Goal: Task Accomplishment & Management: Manage account settings

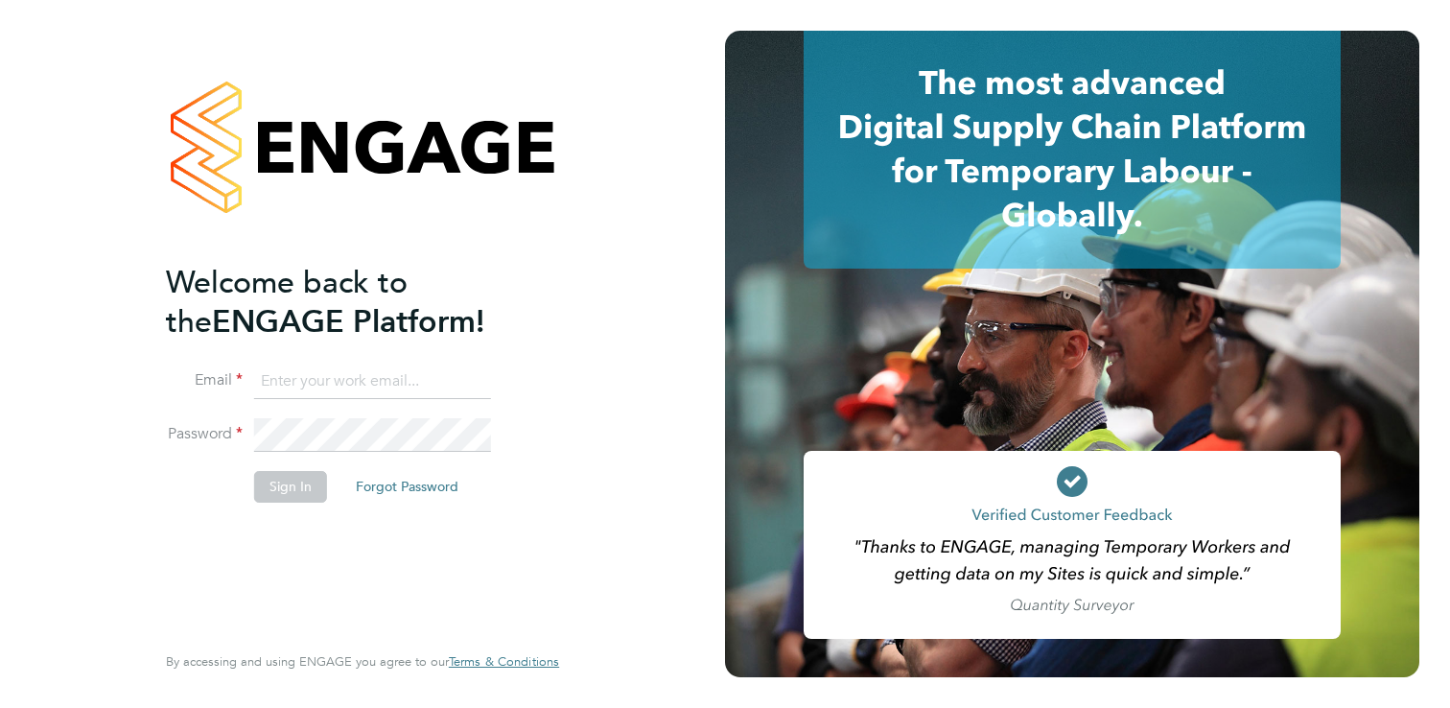
click at [371, 369] on input at bounding box center [372, 381] width 237 height 35
type input "[EMAIL_ADDRESS][DOMAIN_NAME]"
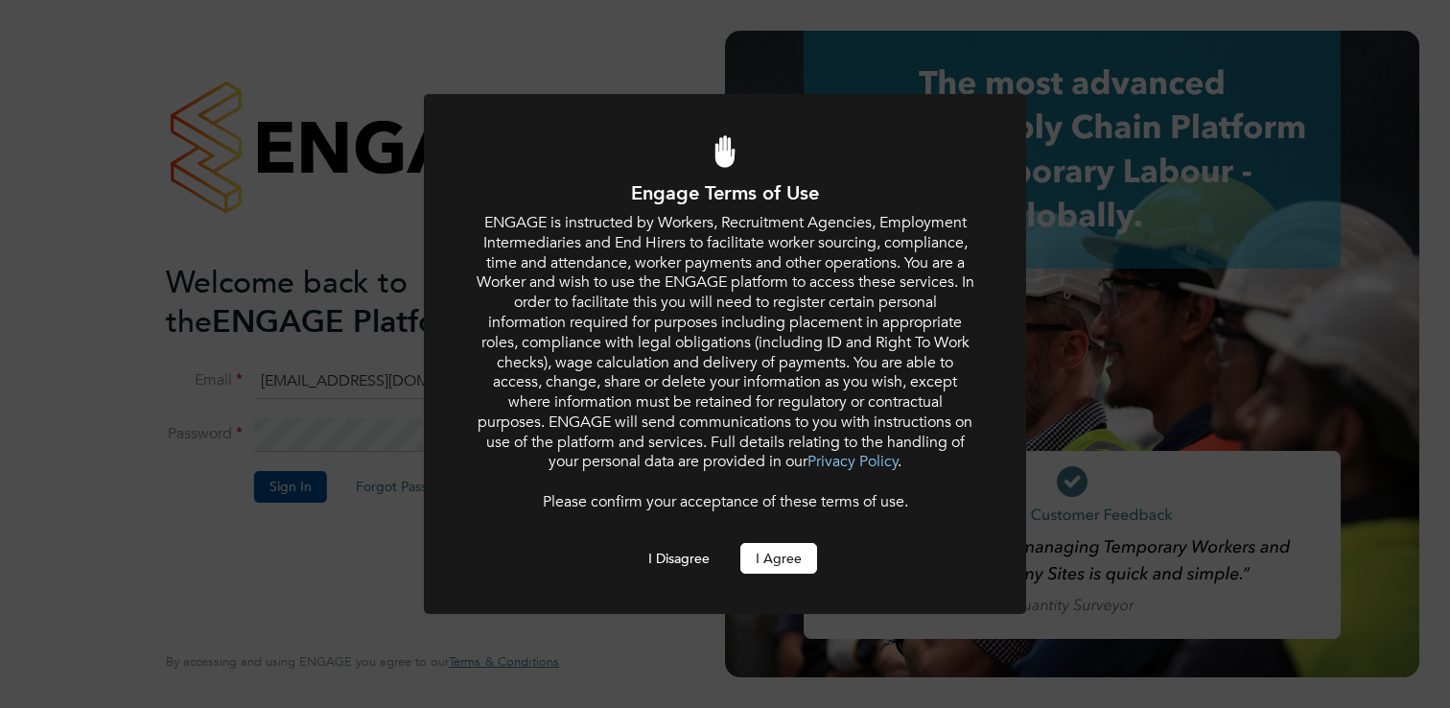
click at [766, 564] on button "I Agree" at bounding box center [778, 558] width 77 height 31
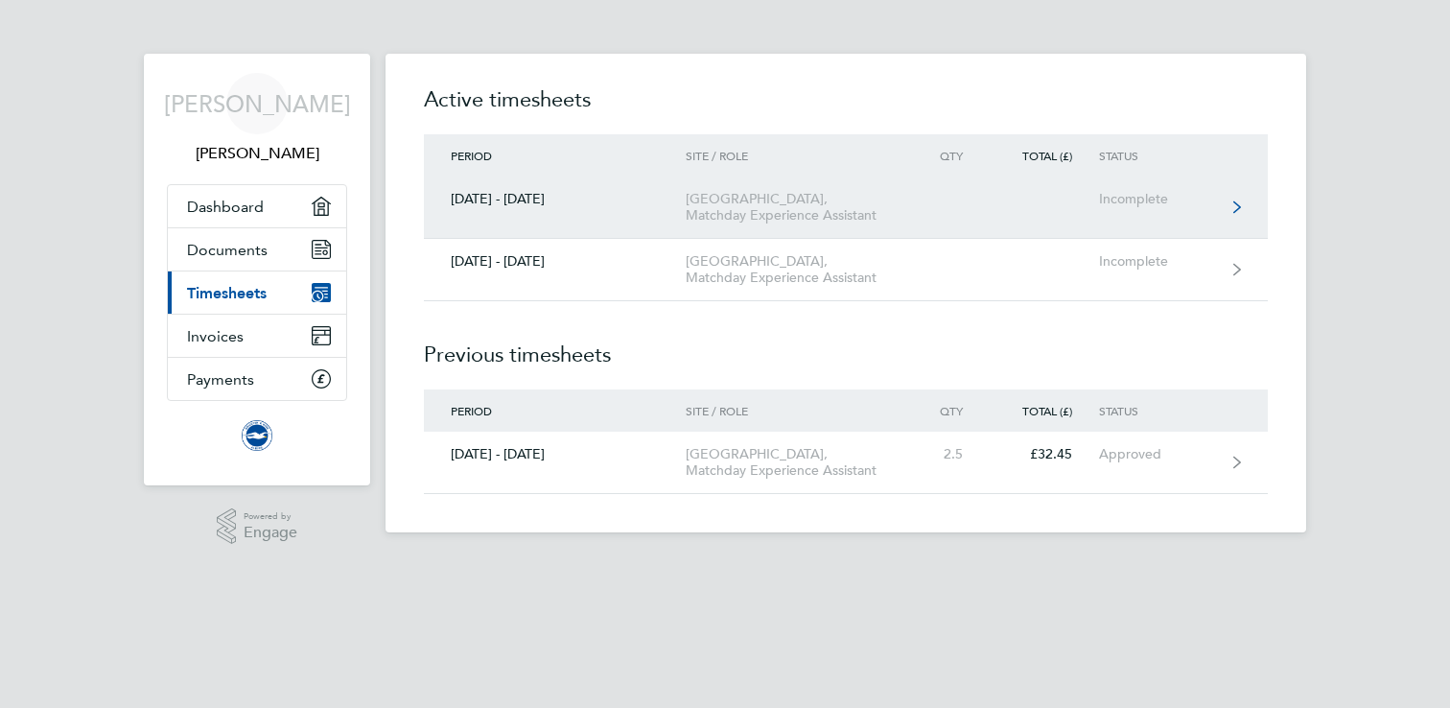
click at [1120, 208] on link "01 - 30 Sept 2025 American Express Community Stadium, Matchday Experience Assis…" at bounding box center [846, 207] width 844 height 62
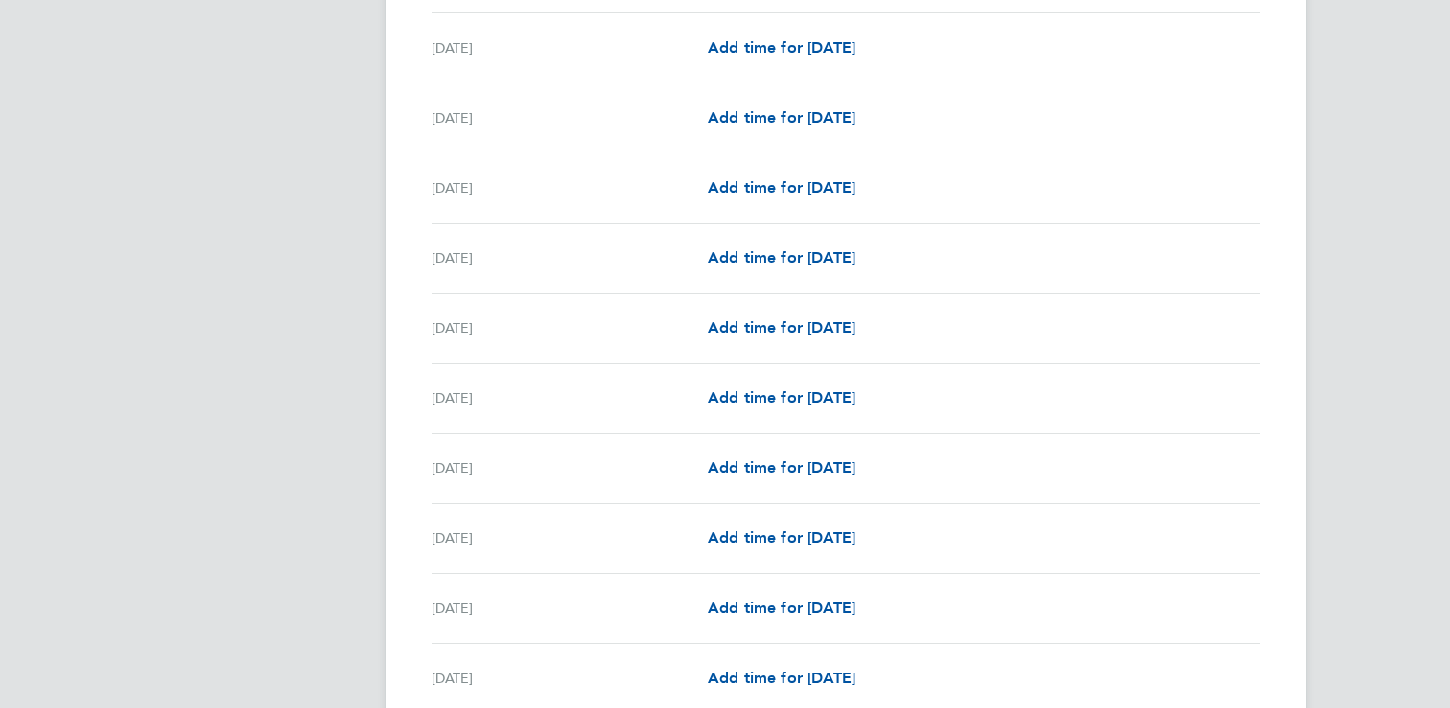
scroll to position [1897, 0]
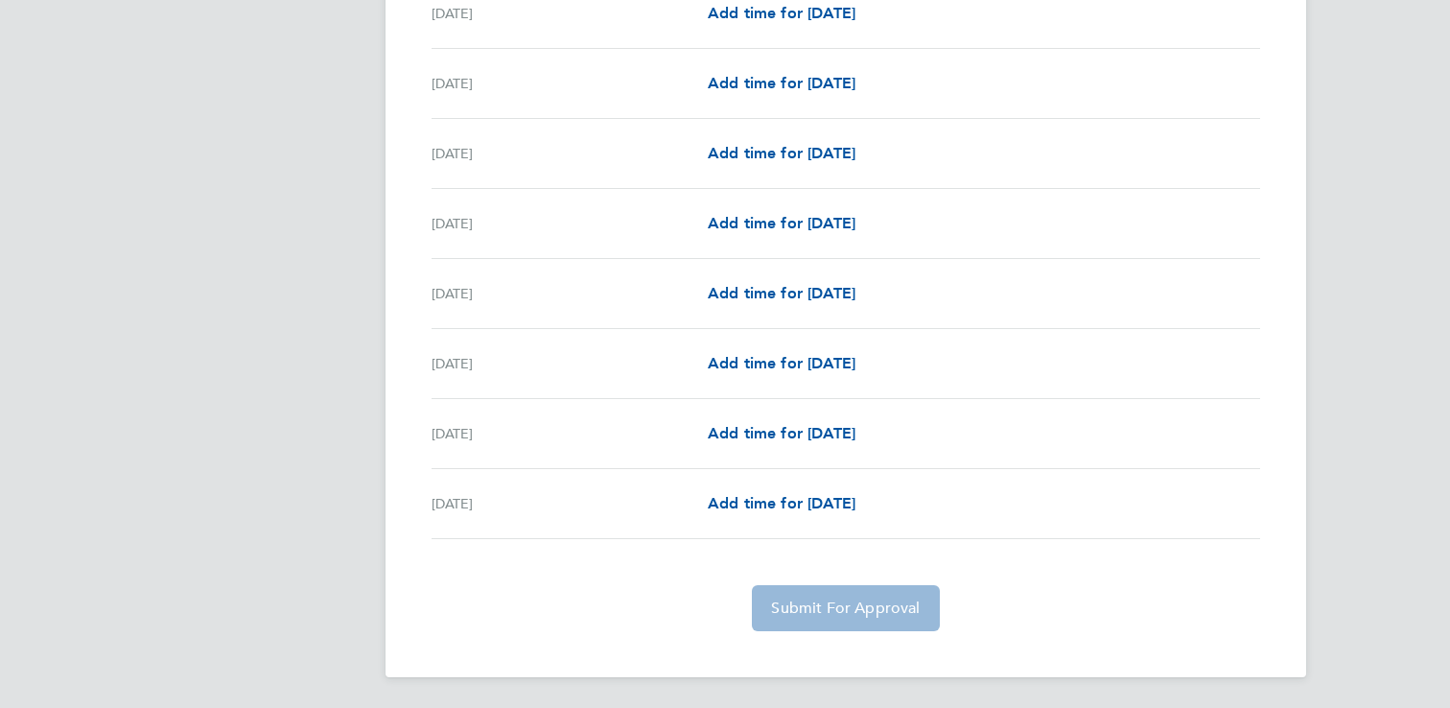
click at [847, 616] on app-form-button "Submit For Approval" at bounding box center [845, 608] width 202 height 46
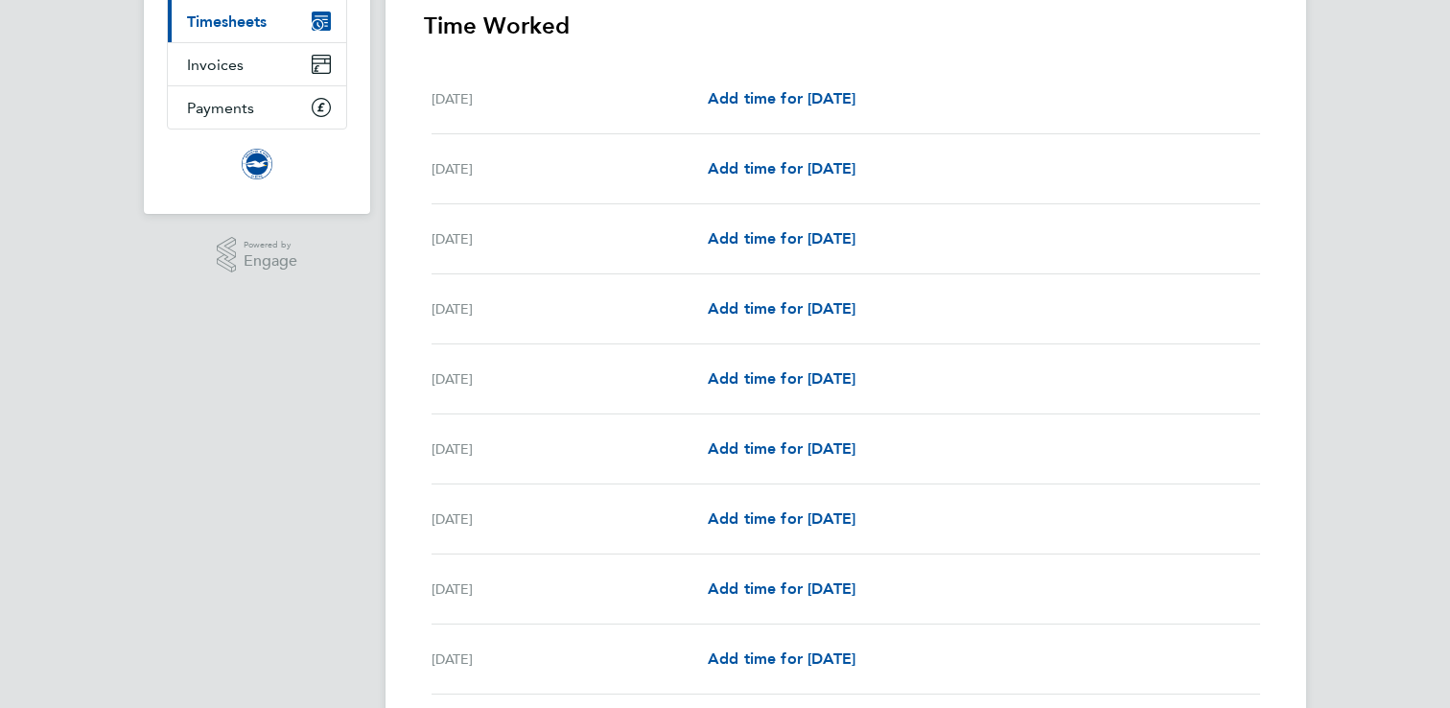
scroll to position [108, 0]
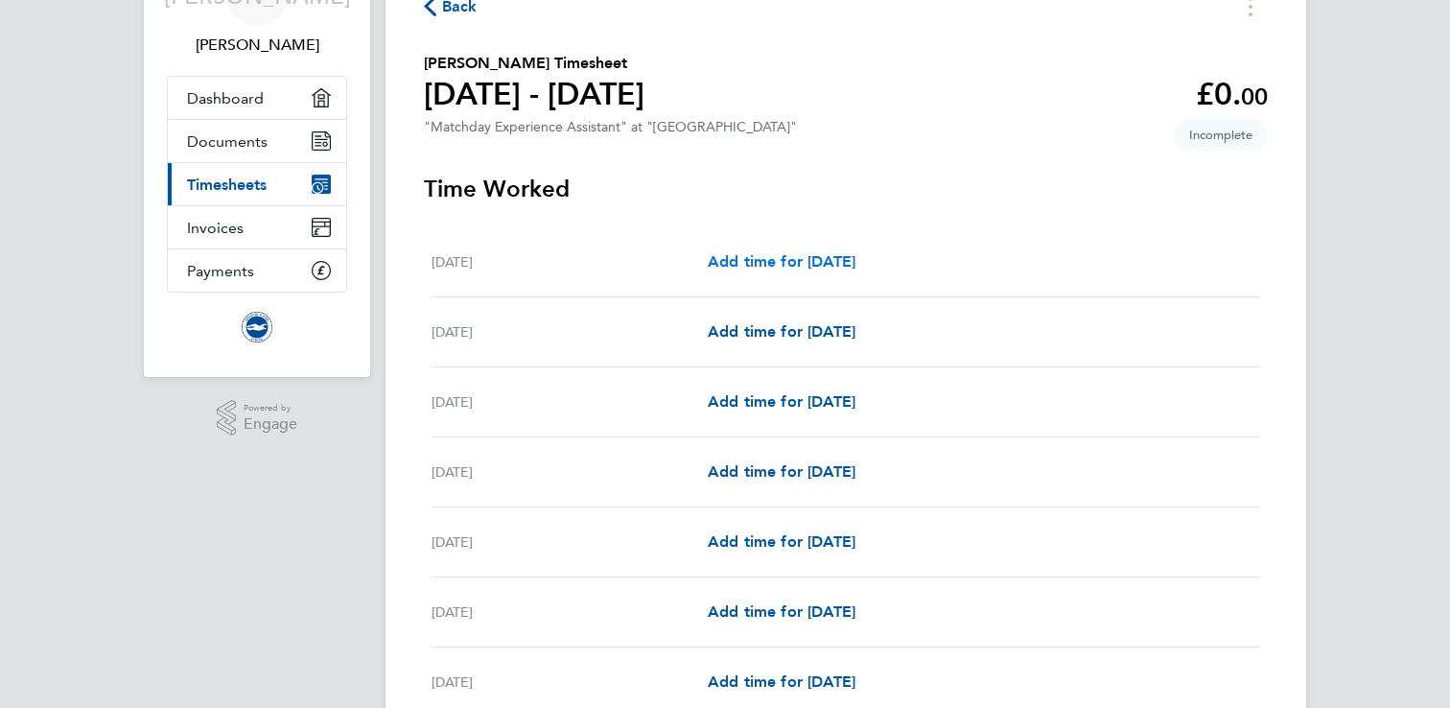
click at [855, 255] on span "Add time for Mon 01 Sep" at bounding box center [782, 261] width 148 height 18
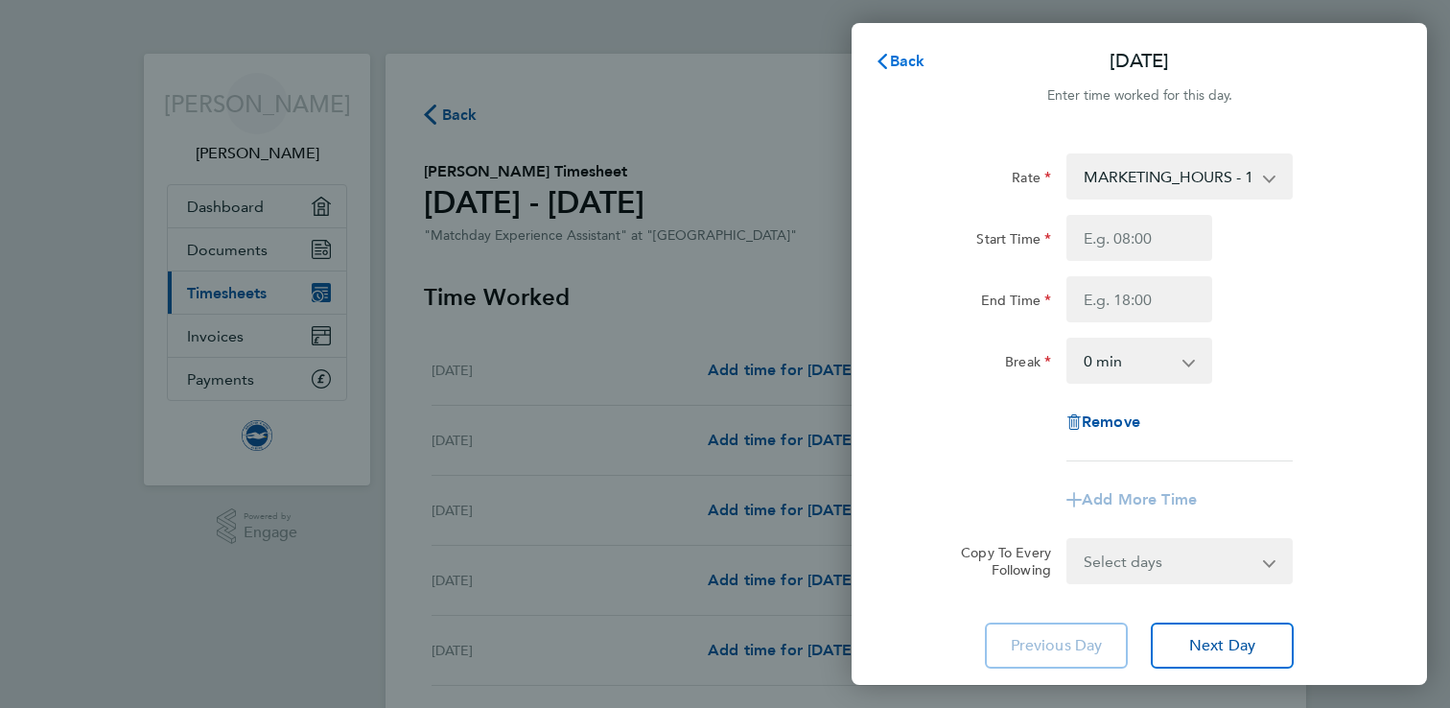
click at [900, 61] on span "Back" at bounding box center [907, 61] width 35 height 18
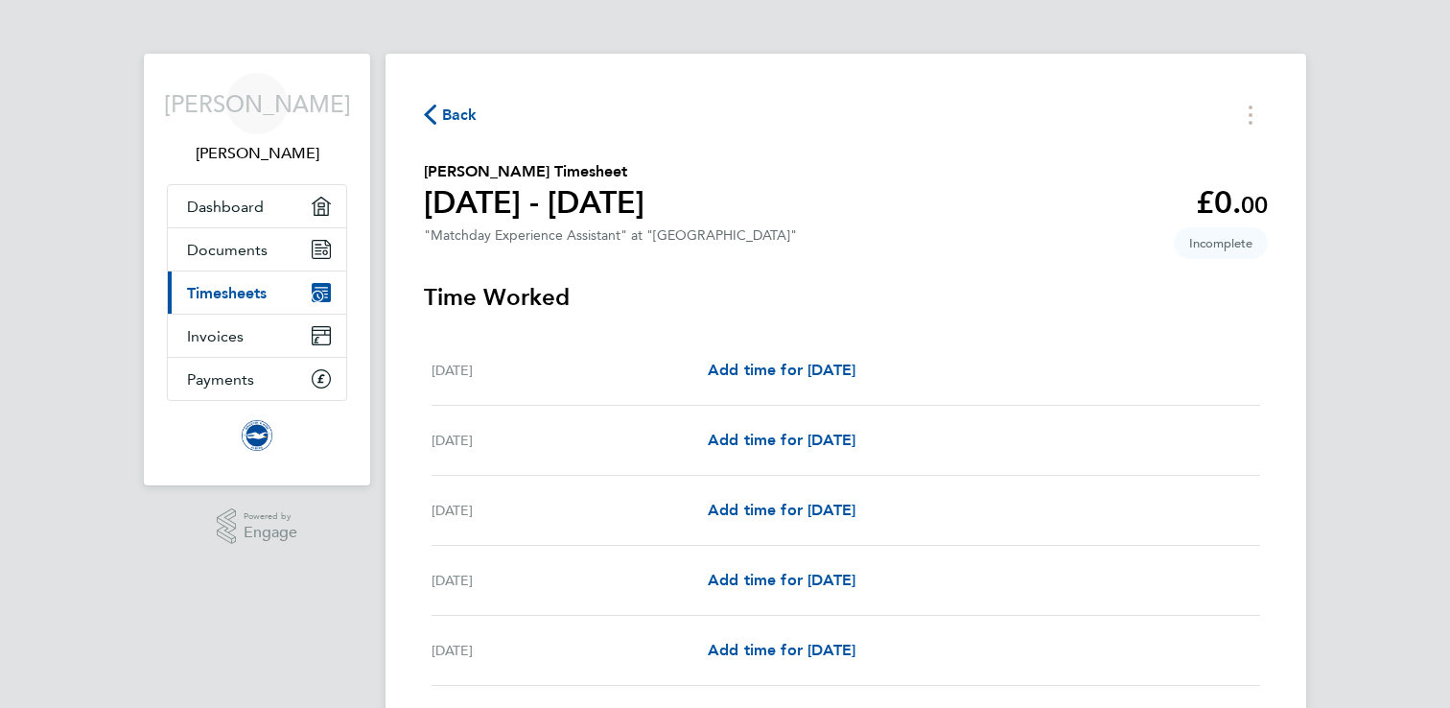
click at [443, 111] on span "Back" at bounding box center [459, 115] width 35 height 23
